Goal: Answer question/provide support

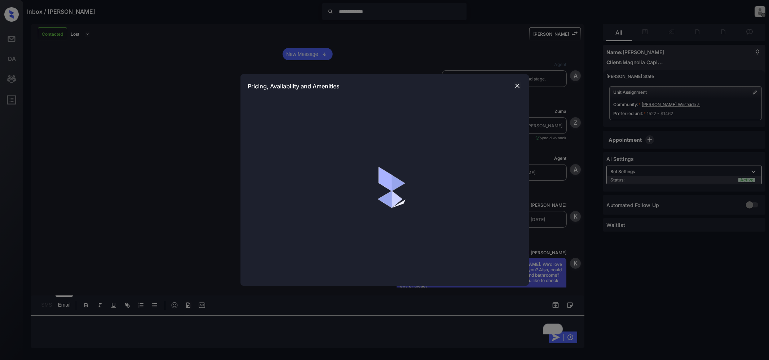
click at [518, 87] on img at bounding box center [517, 85] width 7 height 7
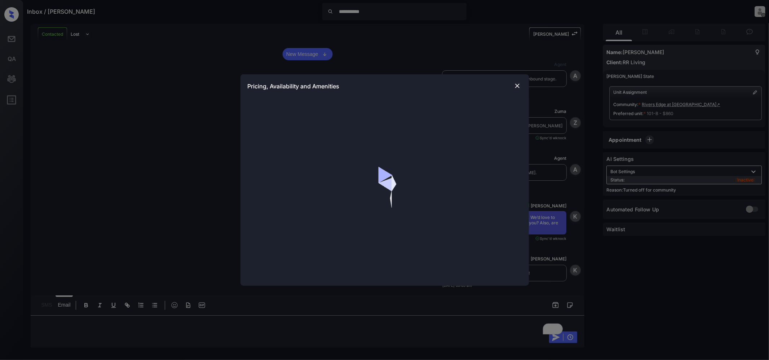
scroll to position [910, 0]
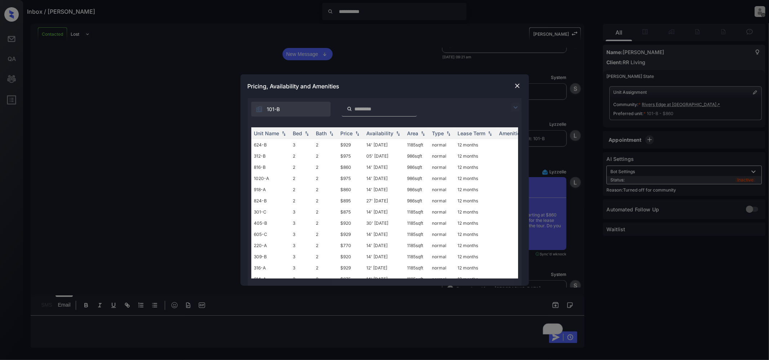
click at [127, 124] on div "**********" at bounding box center [384, 180] width 769 height 360
click at [521, 84] on div at bounding box center [517, 85] width 9 height 9
